Goal: Navigation & Orientation: Find specific page/section

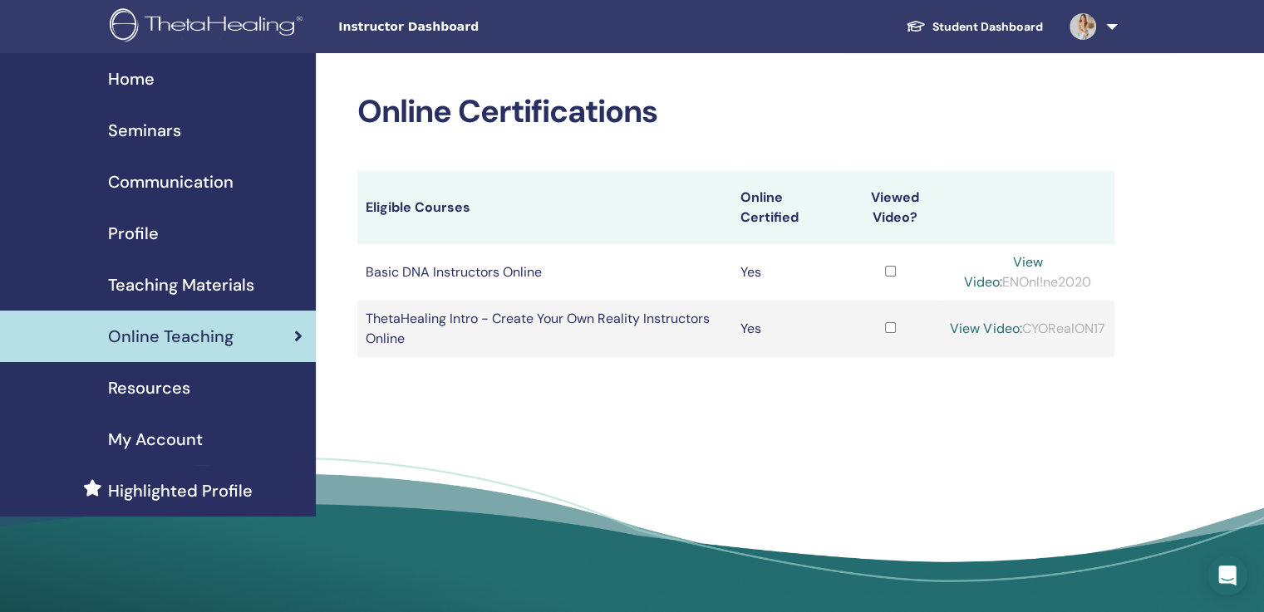
click at [993, 27] on link "Student Dashboard" at bounding box center [974, 27] width 164 height 31
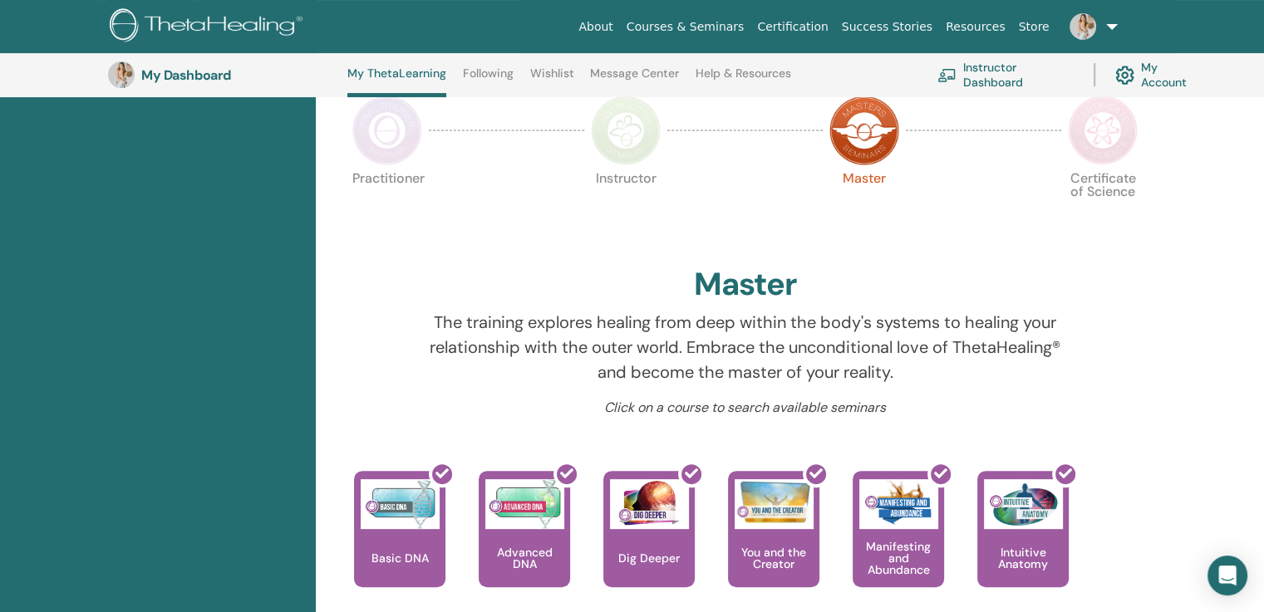
scroll to position [334, 0]
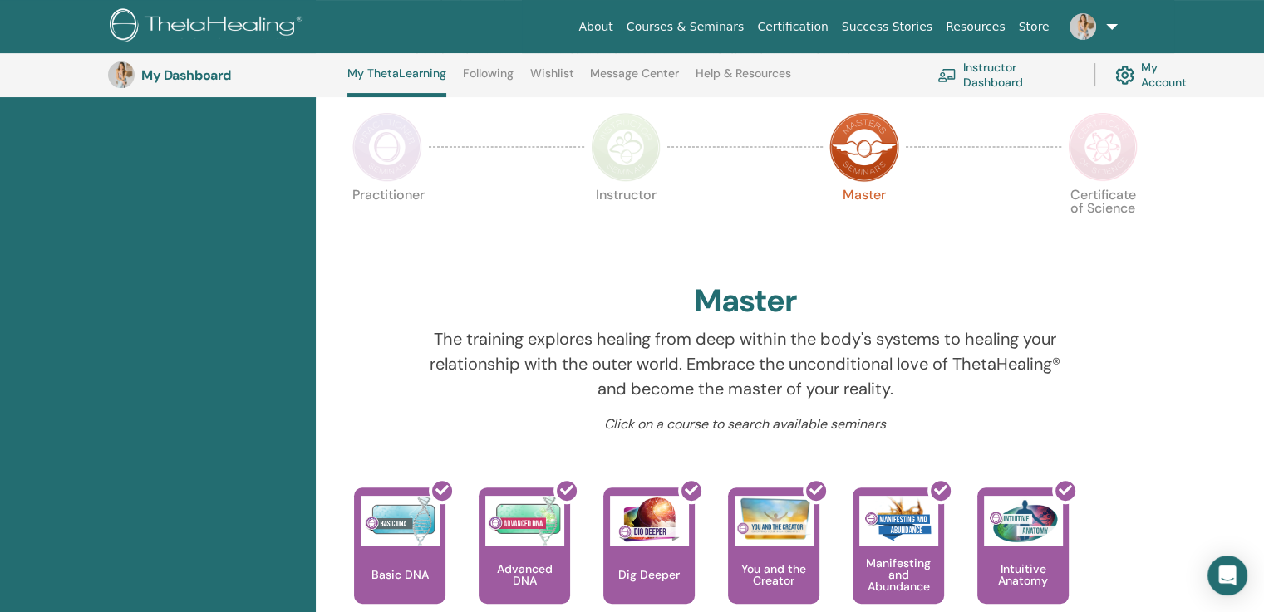
click at [1097, 165] on img at bounding box center [1103, 147] width 70 height 70
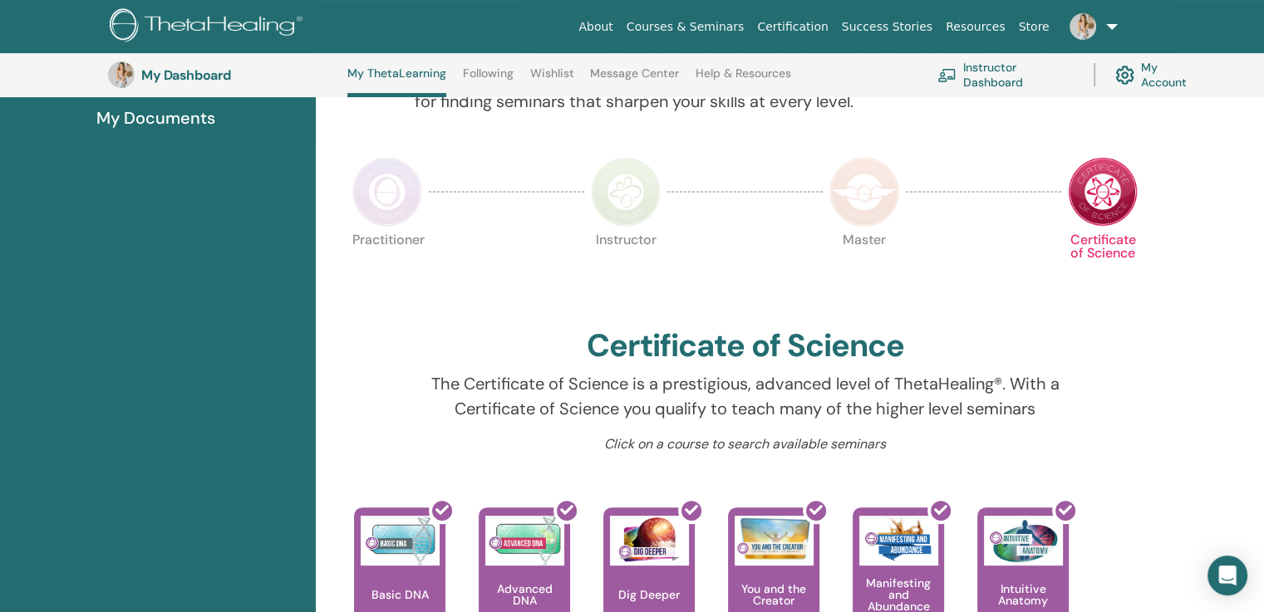
scroll to position [288, 0]
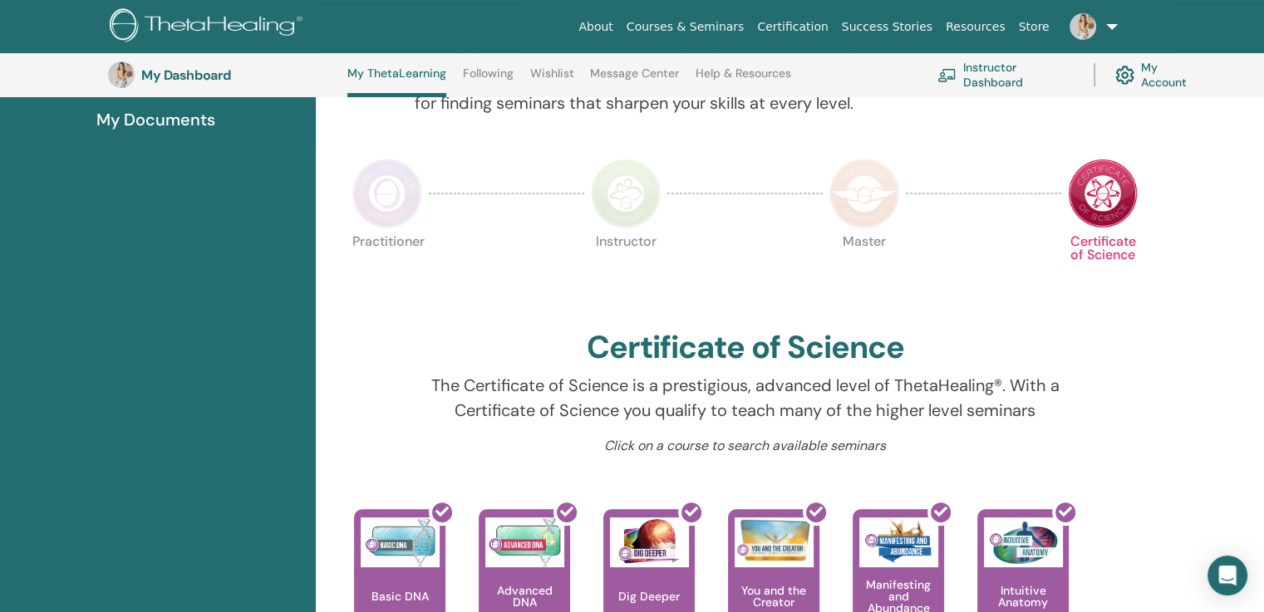
click at [639, 187] on img at bounding box center [626, 194] width 70 height 70
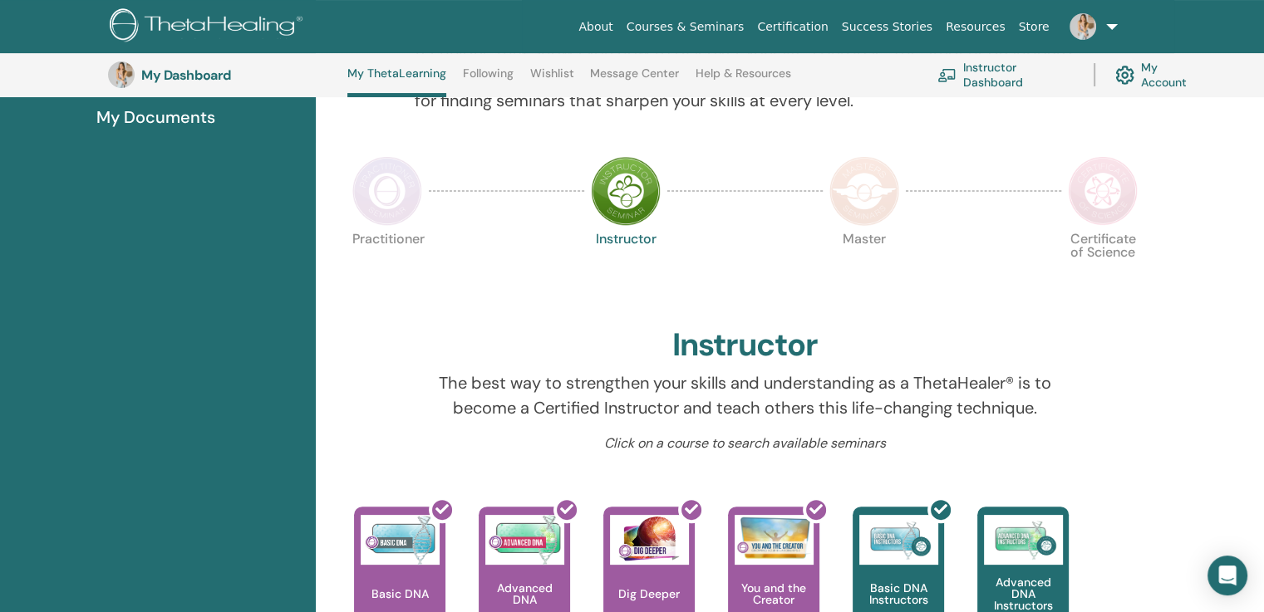
scroll to position [222, 0]
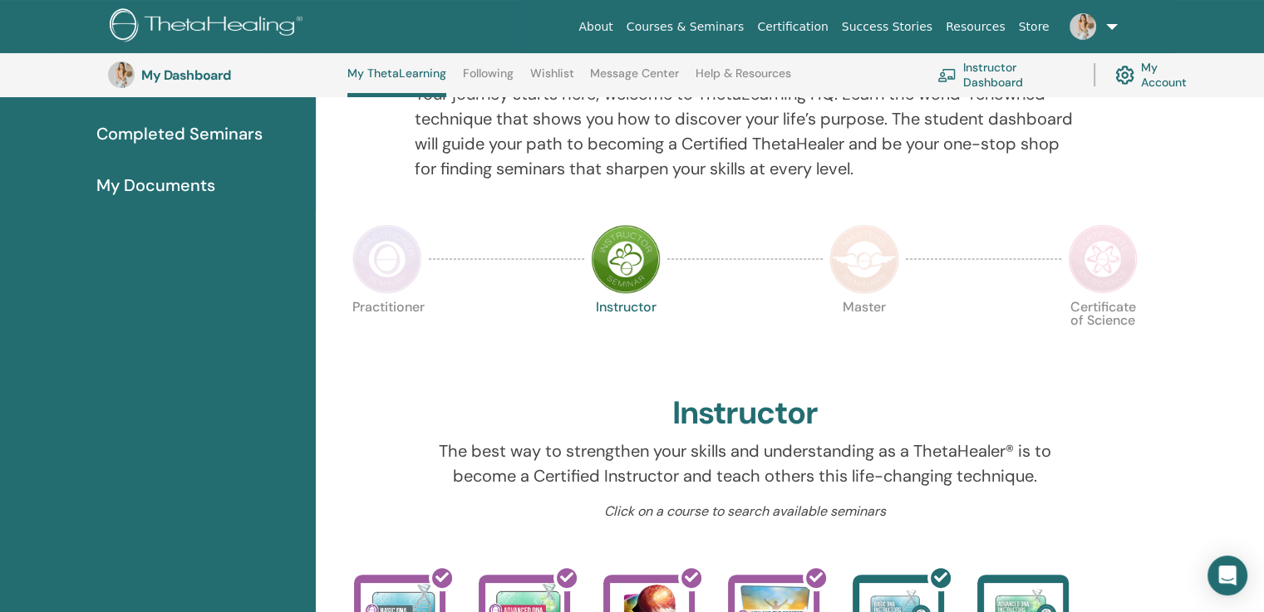
click at [863, 252] on img at bounding box center [864, 259] width 70 height 70
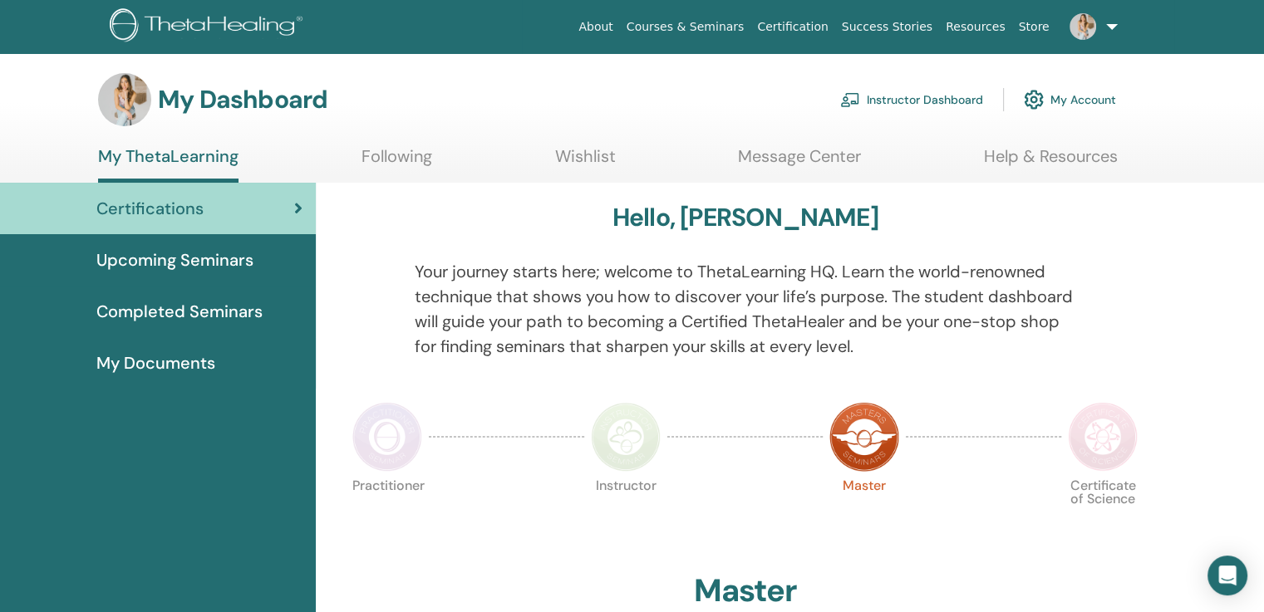
click at [883, 94] on link "Instructor Dashboard" at bounding box center [911, 99] width 143 height 37
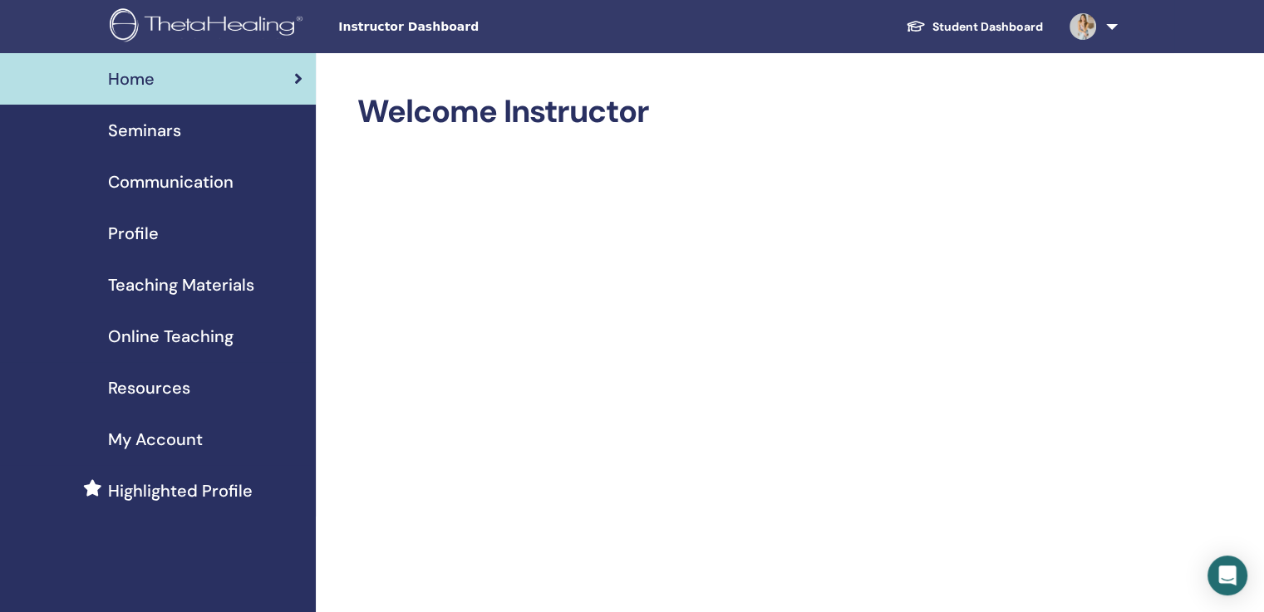
click at [170, 337] on span "Online Teaching" at bounding box center [170, 336] width 125 height 25
